Goal: Task Accomplishment & Management: Complete application form

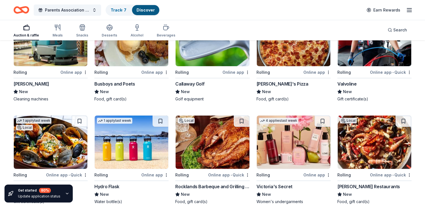
scroll to position [1914, 0]
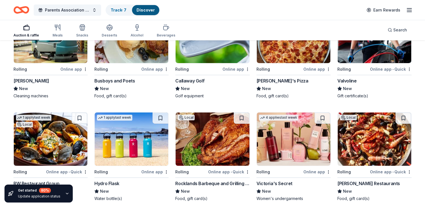
click at [313, 48] on img at bounding box center [294, 36] width 74 height 53
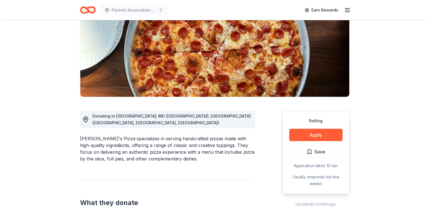
scroll to position [72, 0]
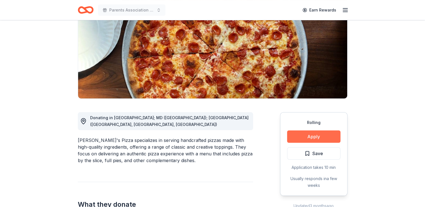
click at [315, 134] on button "Apply" at bounding box center [313, 137] width 53 height 12
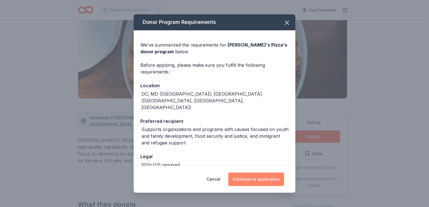
click at [259, 178] on button "Continue to application" at bounding box center [256, 179] width 56 height 13
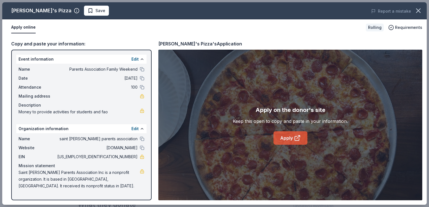
click at [282, 136] on link "Apply" at bounding box center [291, 137] width 34 height 13
